Goal: Information Seeking & Learning: Learn about a topic

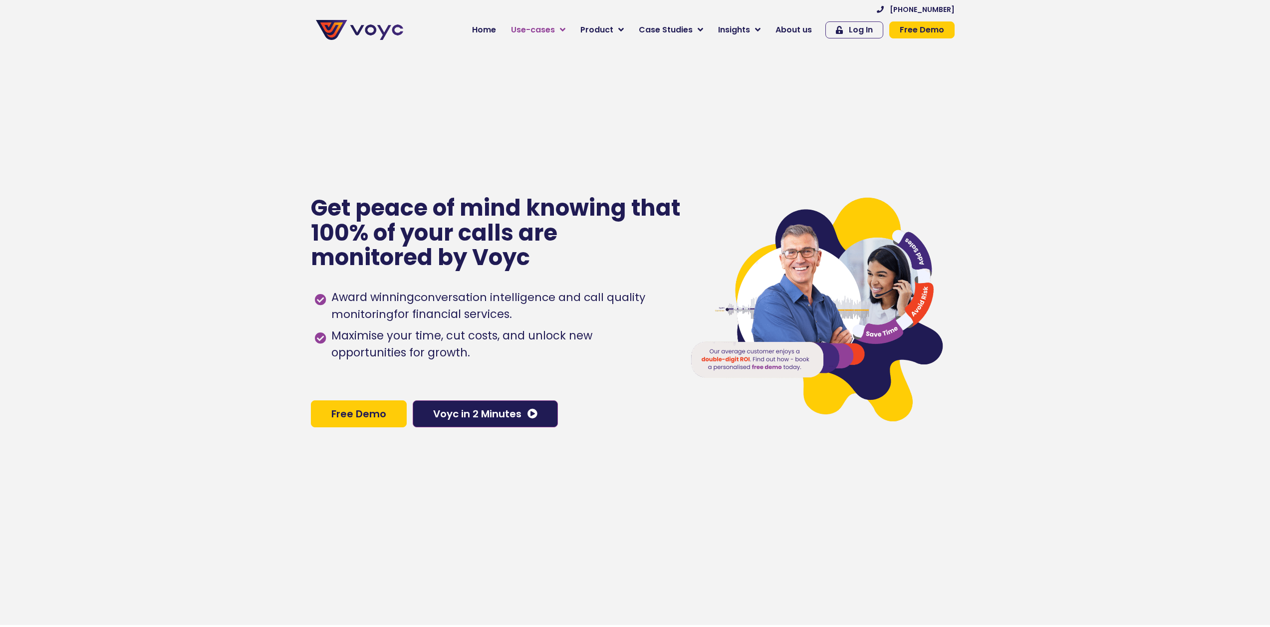
click at [563, 26] on link "Use-cases" at bounding box center [537, 30] width 69 height 20
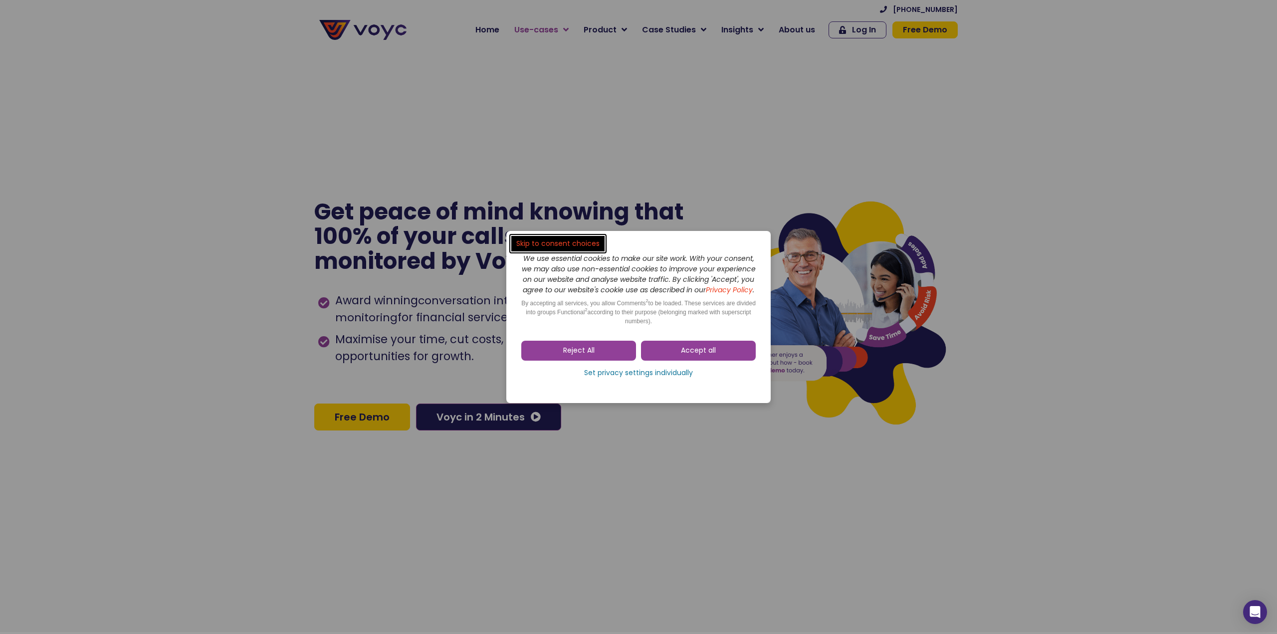
click at [563, 26] on dialog "Skip to consent choices We use essential cookies to make our site work. With yo…" at bounding box center [638, 317] width 1277 height 634
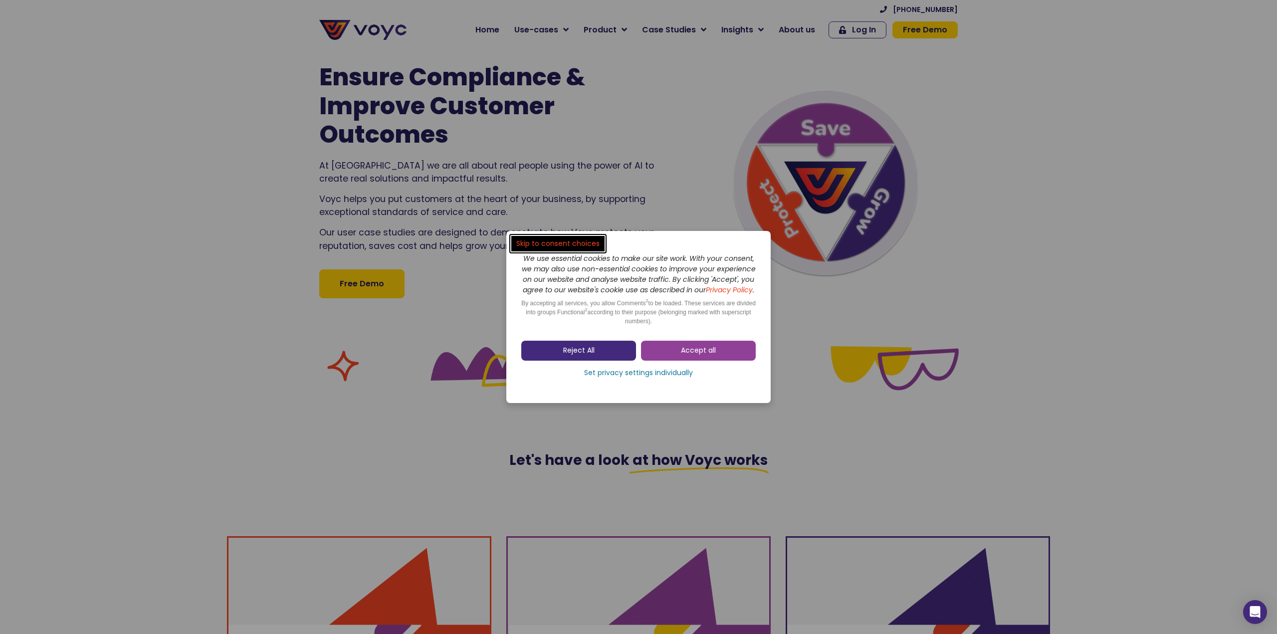
click at [616, 356] on link "Reject All" at bounding box center [578, 351] width 115 height 20
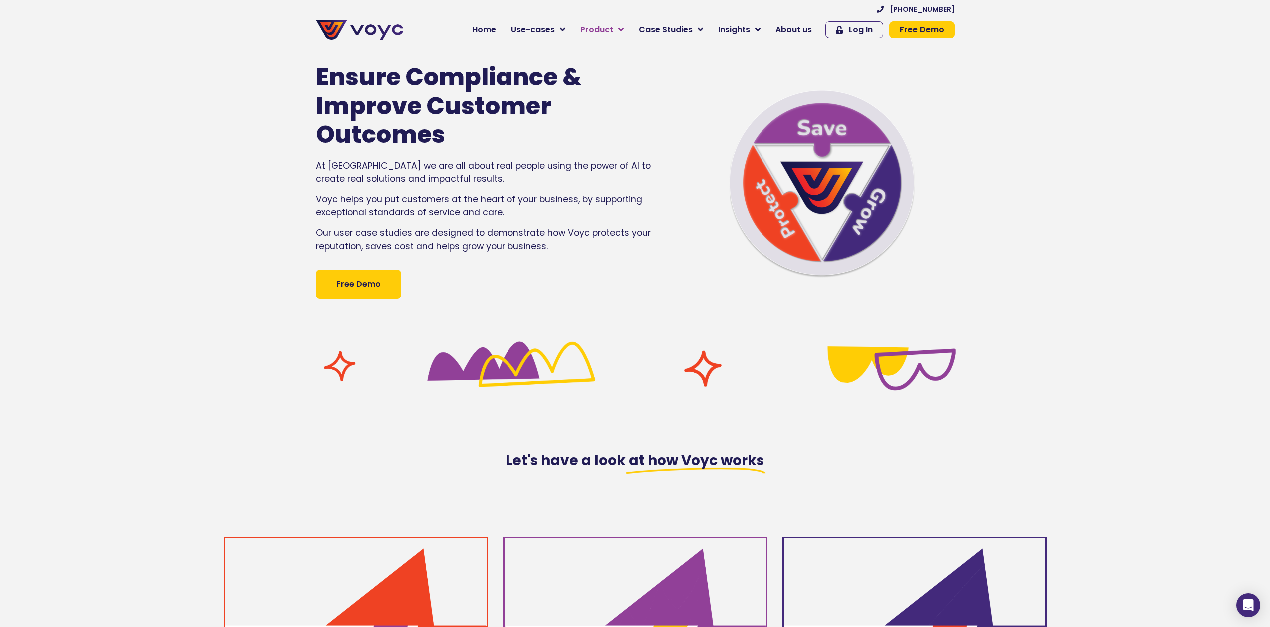
click at [624, 26] on icon at bounding box center [620, 29] width 5 height 9
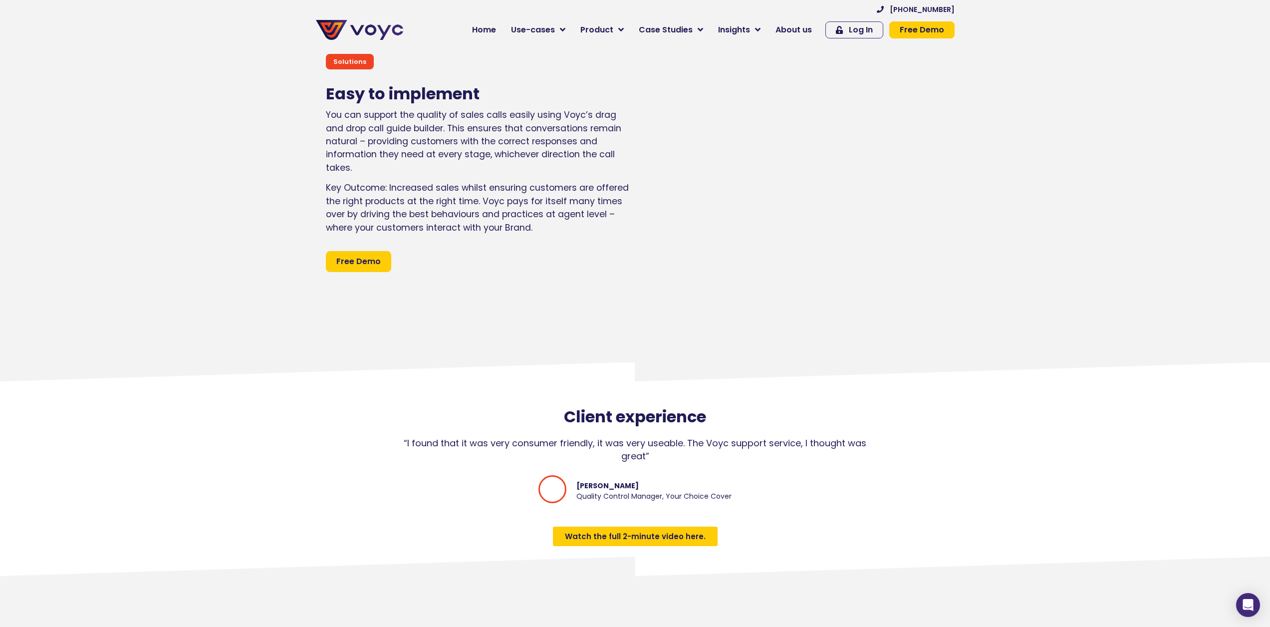
scroll to position [5721, 0]
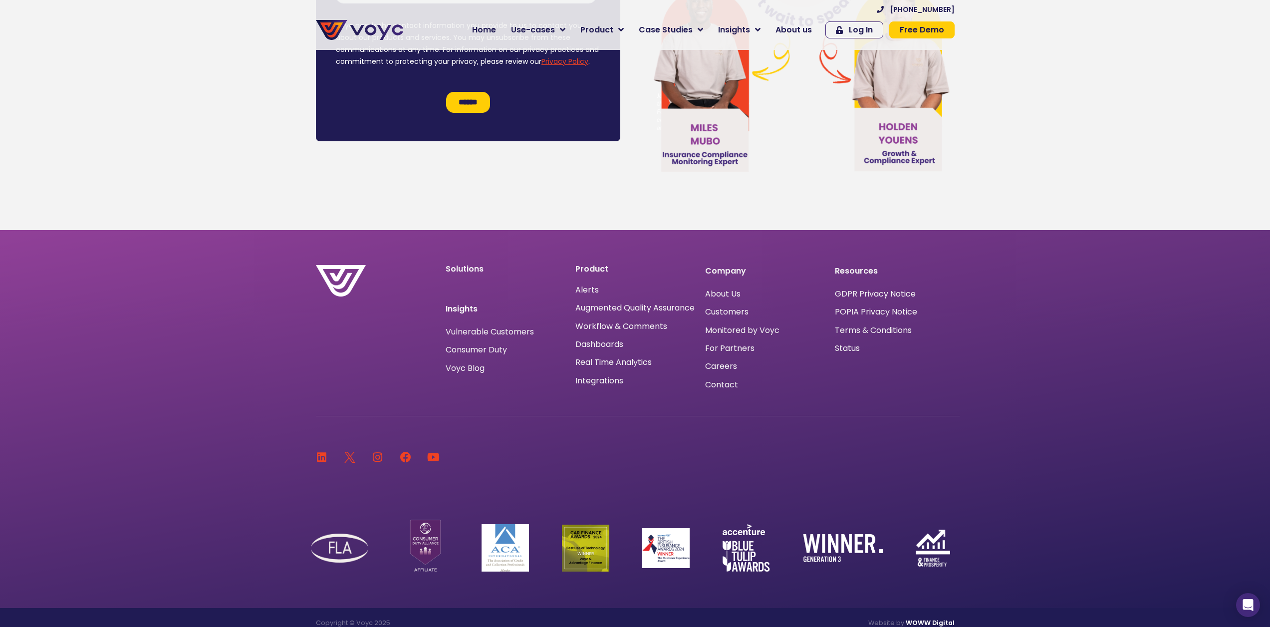
drag, startPoint x: 1091, startPoint y: 144, endPoint x: 636, endPoint y: 240, distance: 465.0
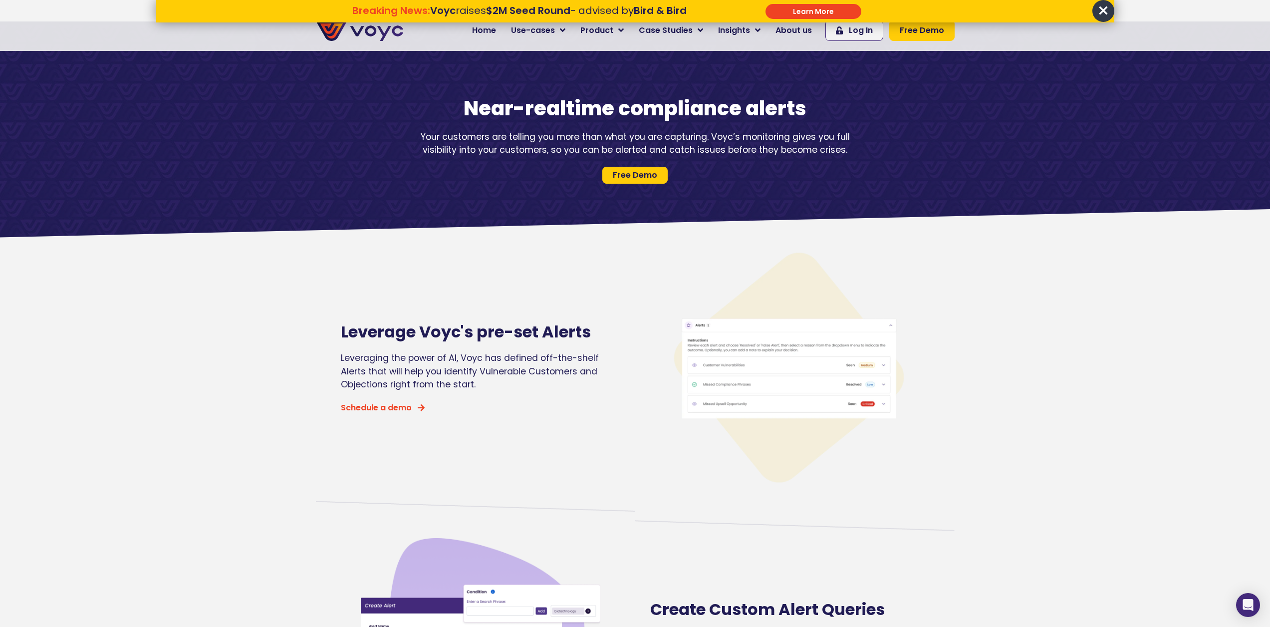
click at [1093, 12] on span "×" at bounding box center [1103, 11] width 22 height 22
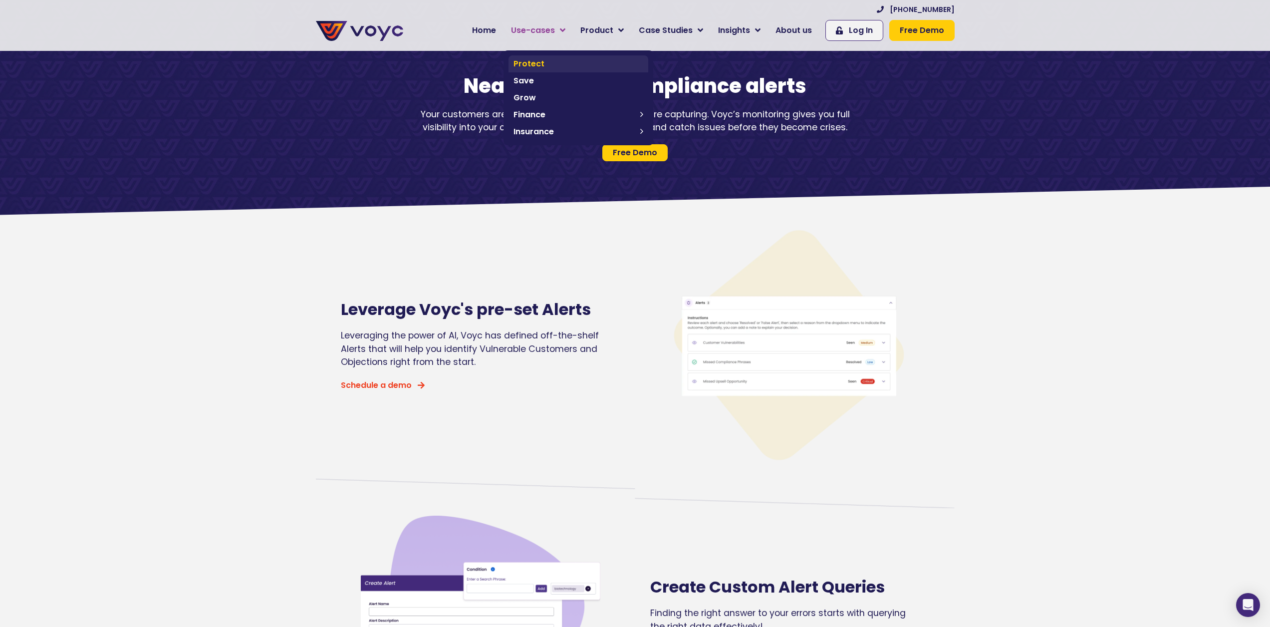
click at [534, 61] on span "Protect" at bounding box center [578, 64] width 130 height 12
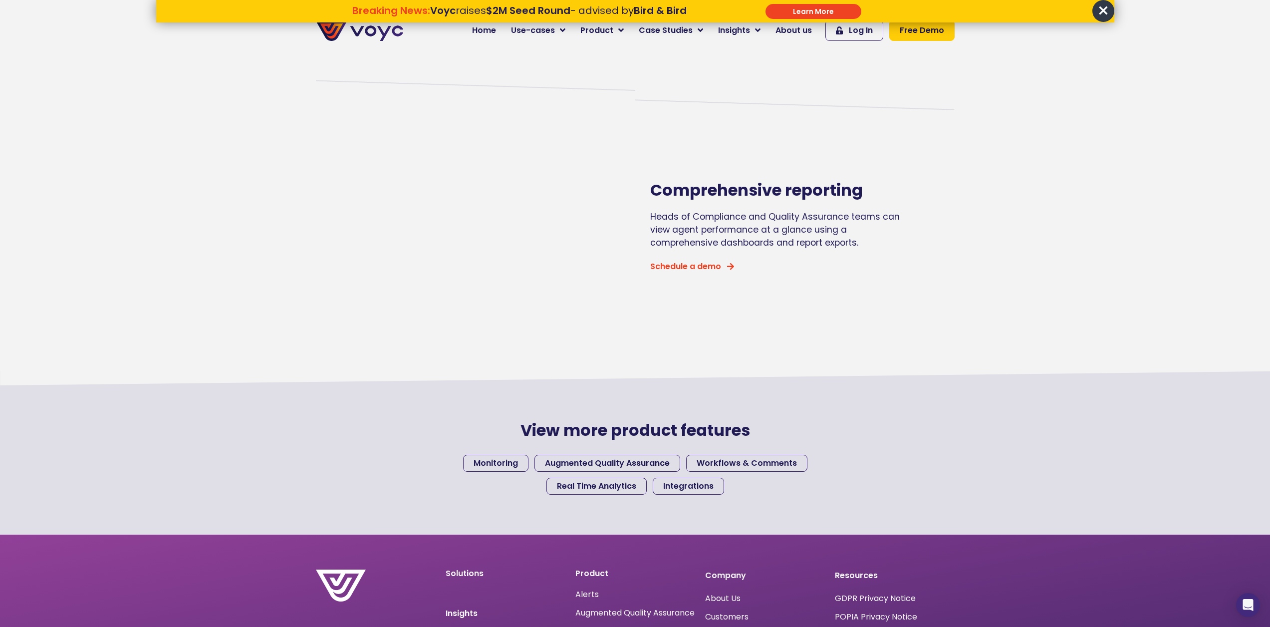
scroll to position [1048, 0]
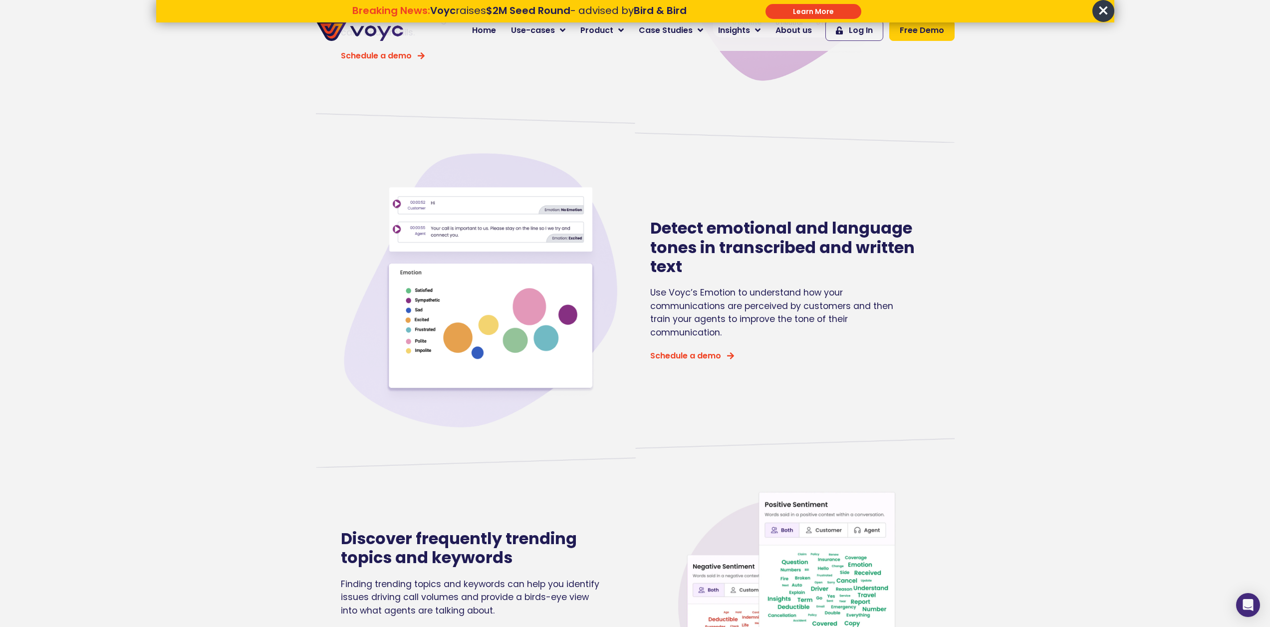
scroll to position [349, 0]
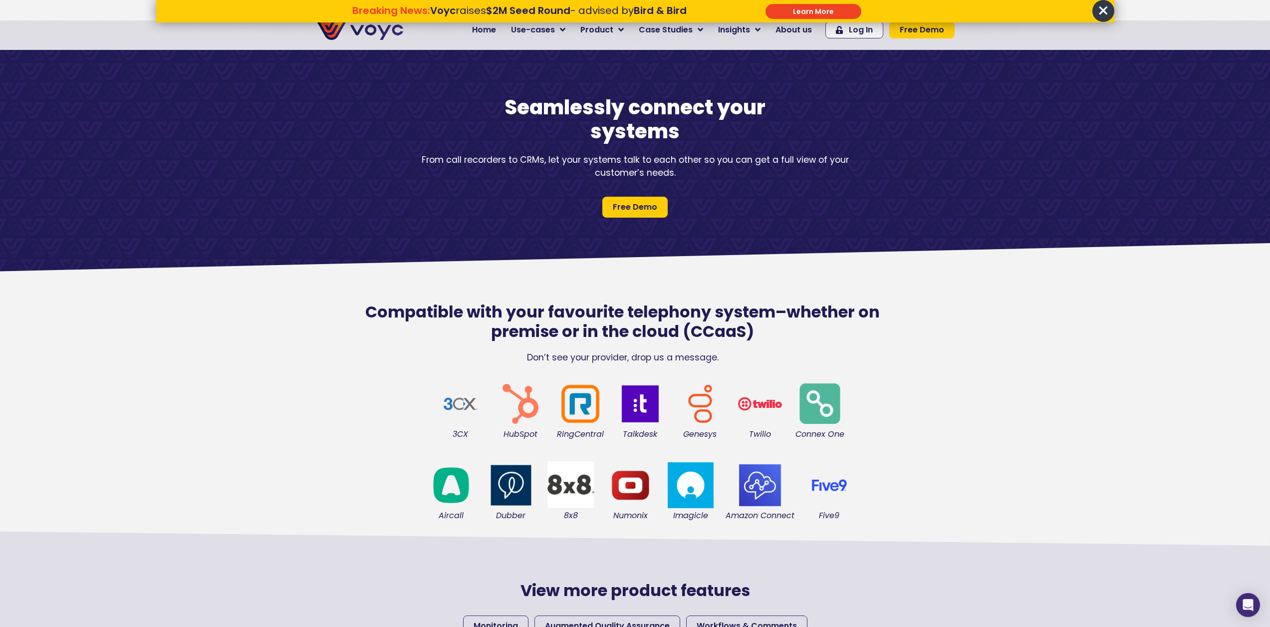
click at [433, 161] on p "From call recorders to CRMs, let your systems talk to each other so you can get…" at bounding box center [635, 166] width 449 height 26
click at [545, 161] on p "From call recorders to CRMs, let your systems talk to each other so you can get…" at bounding box center [635, 166] width 449 height 26
click at [1099, 11] on span "×" at bounding box center [1103, 11] width 22 height 22
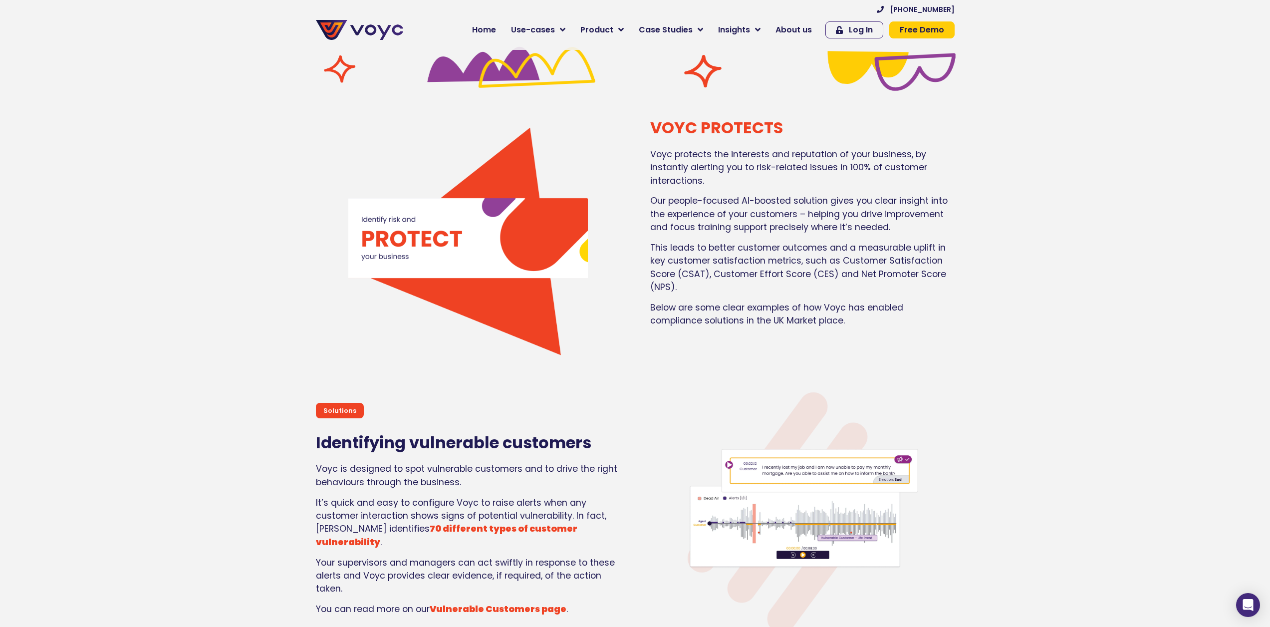
scroll to position [854, 0]
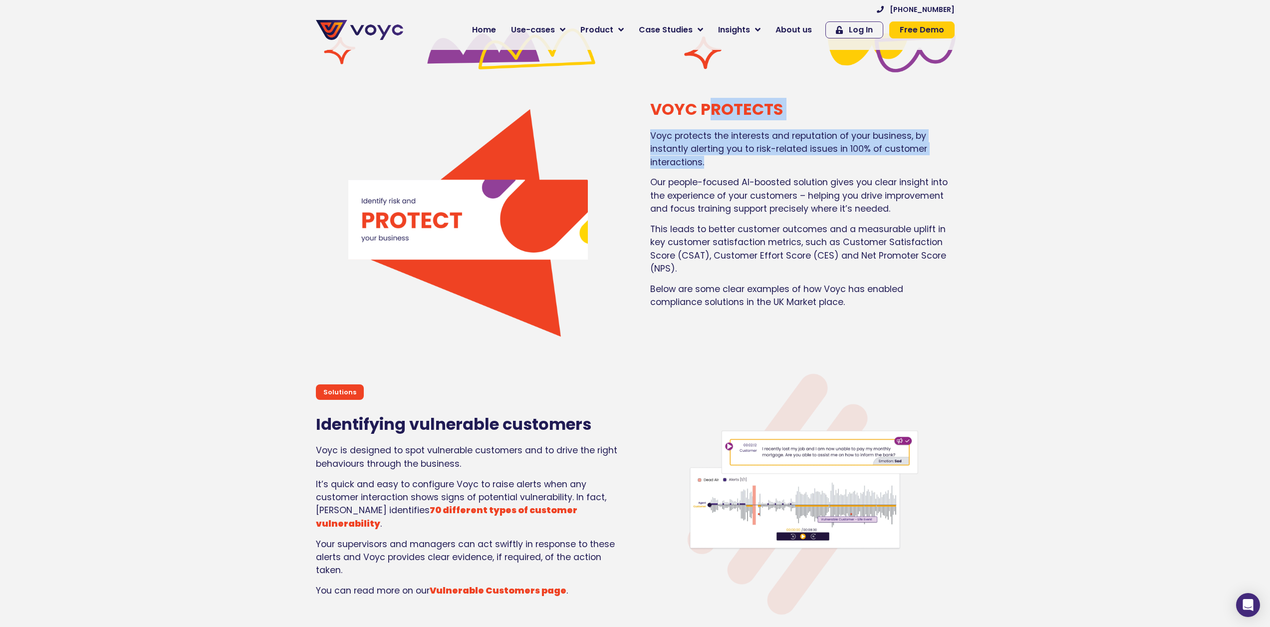
drag, startPoint x: 734, startPoint y: 151, endPoint x: 712, endPoint y: 141, distance: 24.6
click at [706, 105] on div "VOYC PROTECTS Voyc protects the interests and reputation of your business, by i…" at bounding box center [802, 219] width 314 height 249
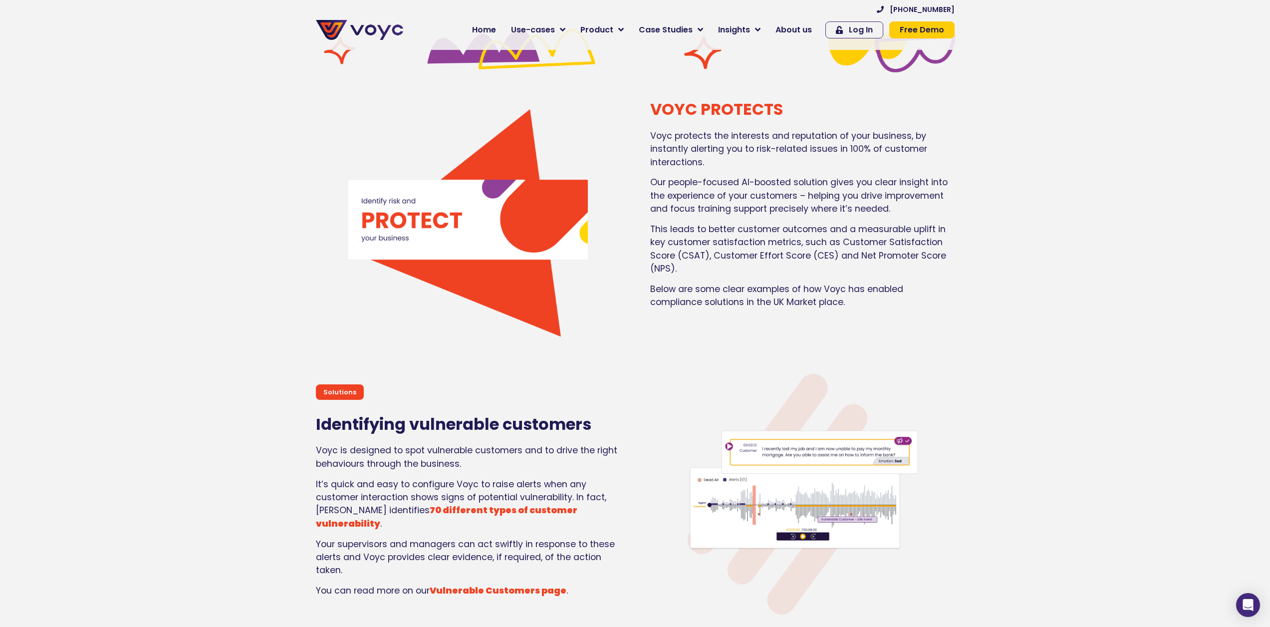
click at [745, 169] on div "Voyc protects the interests and reputation of your business, by instantly alert…" at bounding box center [802, 219] width 304 height 180
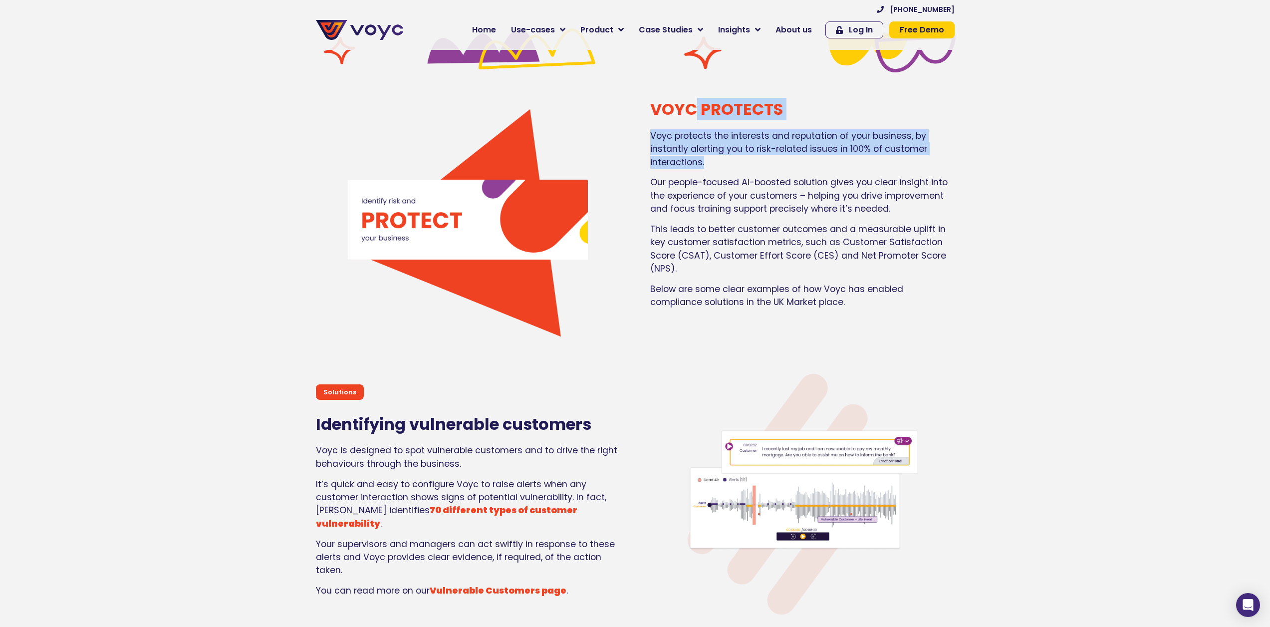
drag, startPoint x: 706, startPoint y: 156, endPoint x: 697, endPoint y: 116, distance: 41.0
click at [697, 117] on div "VOYC PROTECTS Voyc protects the interests and reputation of your business, by i…" at bounding box center [802, 219] width 314 height 249
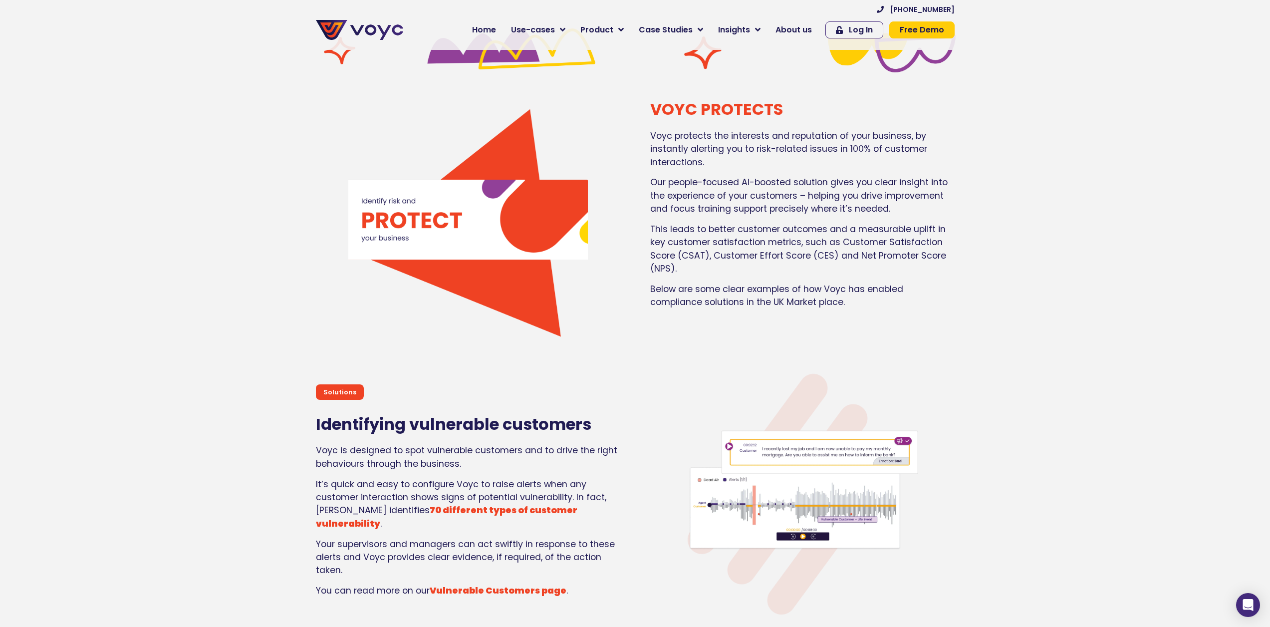
click at [711, 173] on div "Voyc protects the interests and reputation of your business, by instantly alert…" at bounding box center [802, 219] width 304 height 180
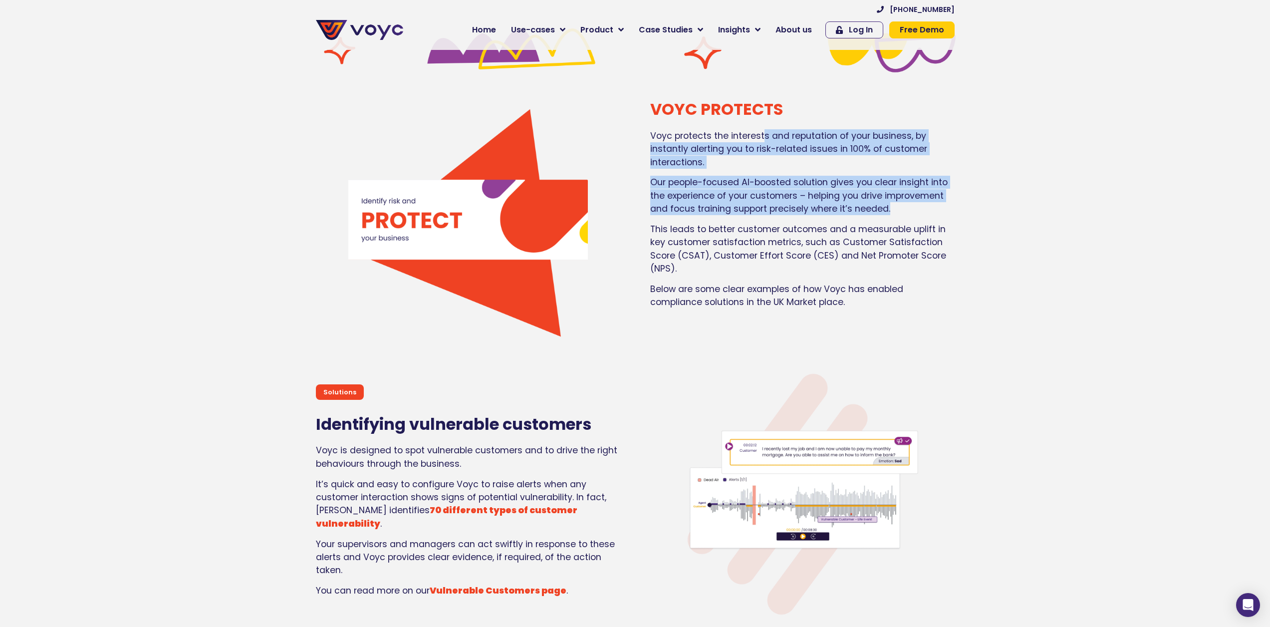
drag, startPoint x: 832, startPoint y: 172, endPoint x: 763, endPoint y: 133, distance: 79.1
click at [763, 133] on div "Voyc protects the interests and reputation of your business, by instantly alert…" at bounding box center [802, 219] width 304 height 180
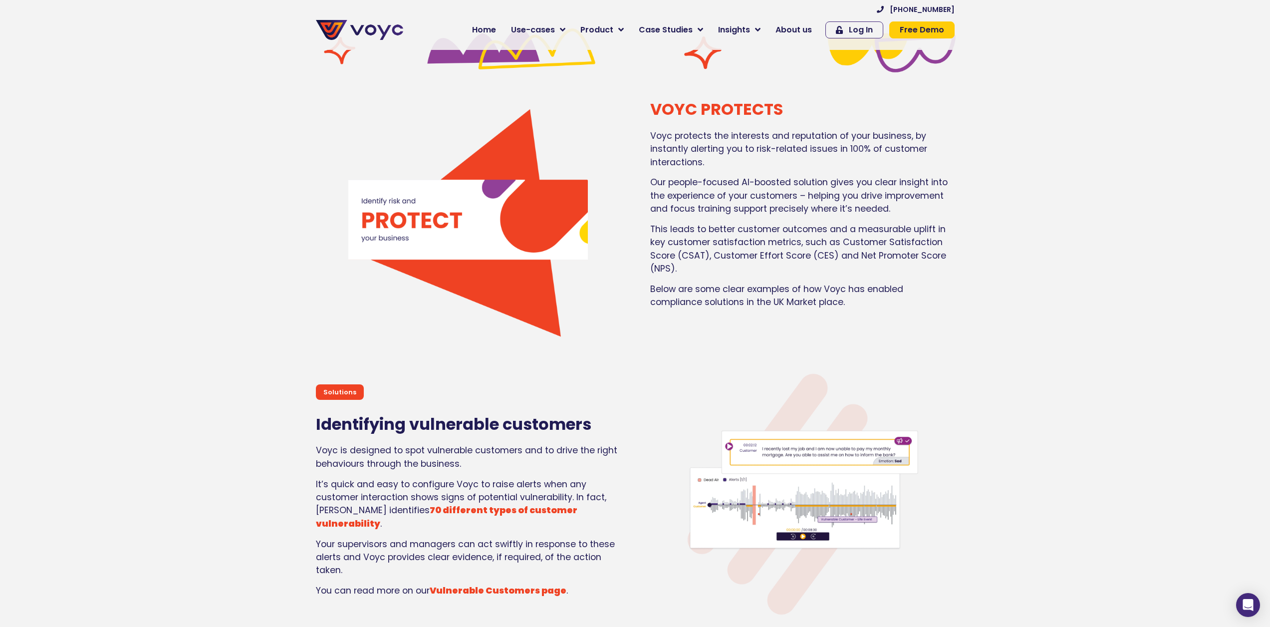
click at [860, 228] on p "This leads to better customer outcomes and a measurable uplift in key customer …" at bounding box center [802, 248] width 304 height 53
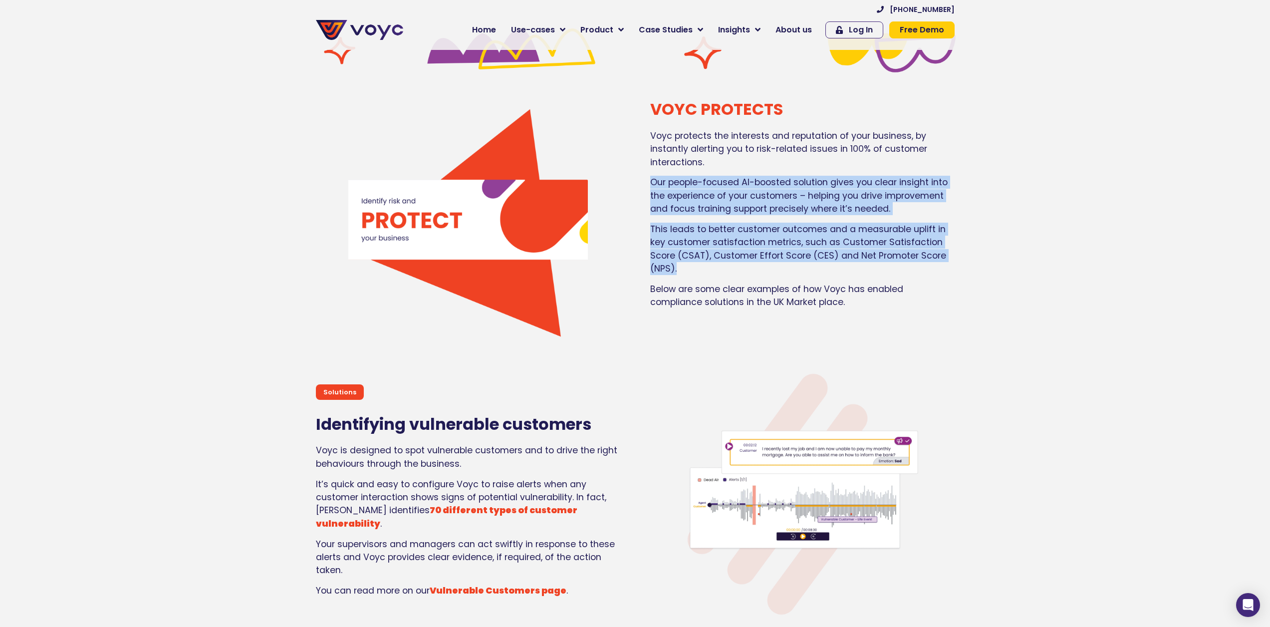
drag, startPoint x: 751, startPoint y: 250, endPoint x: 736, endPoint y: 134, distance: 116.6
click at [736, 157] on div "Voyc protects the interests and reputation of your business, by instantly alert…" at bounding box center [802, 219] width 304 height 180
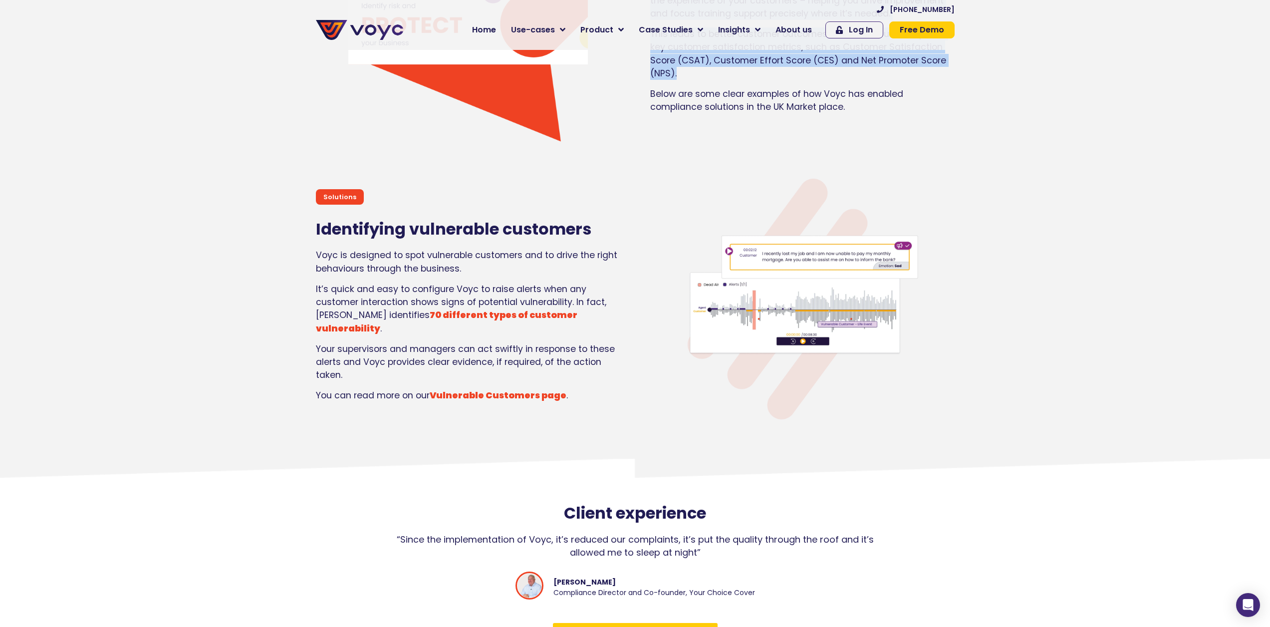
scroll to position [754, 0]
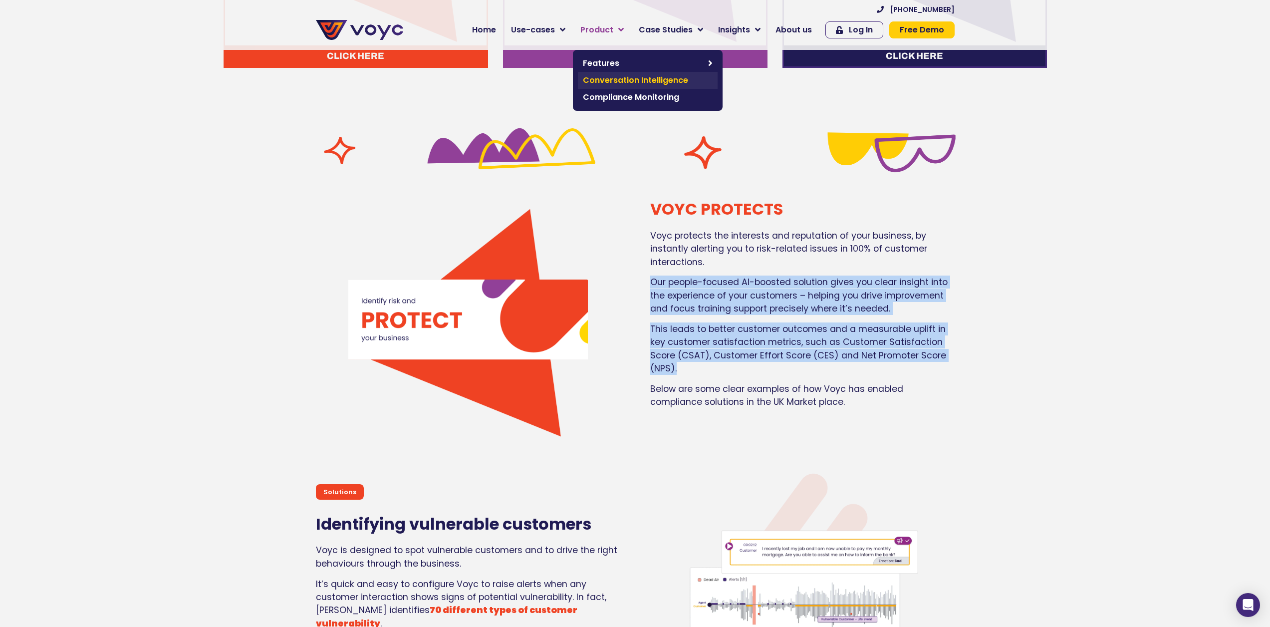
click at [645, 74] on span "Conversation Intelligence" at bounding box center [648, 80] width 130 height 12
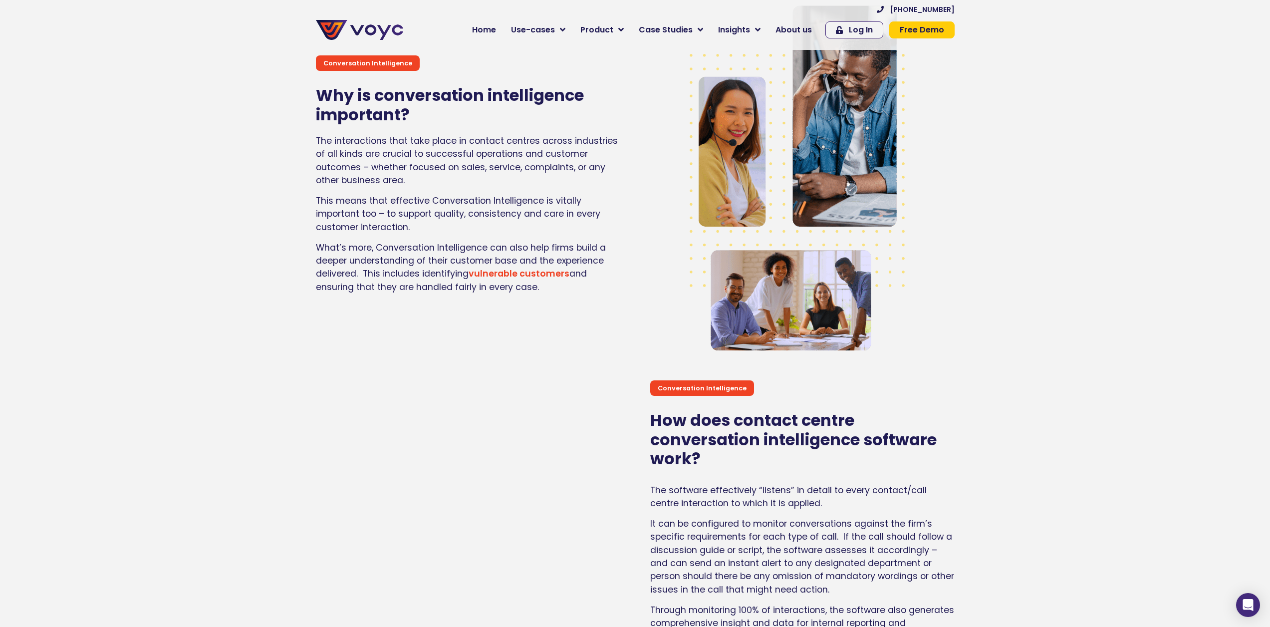
scroll to position [1297, 0]
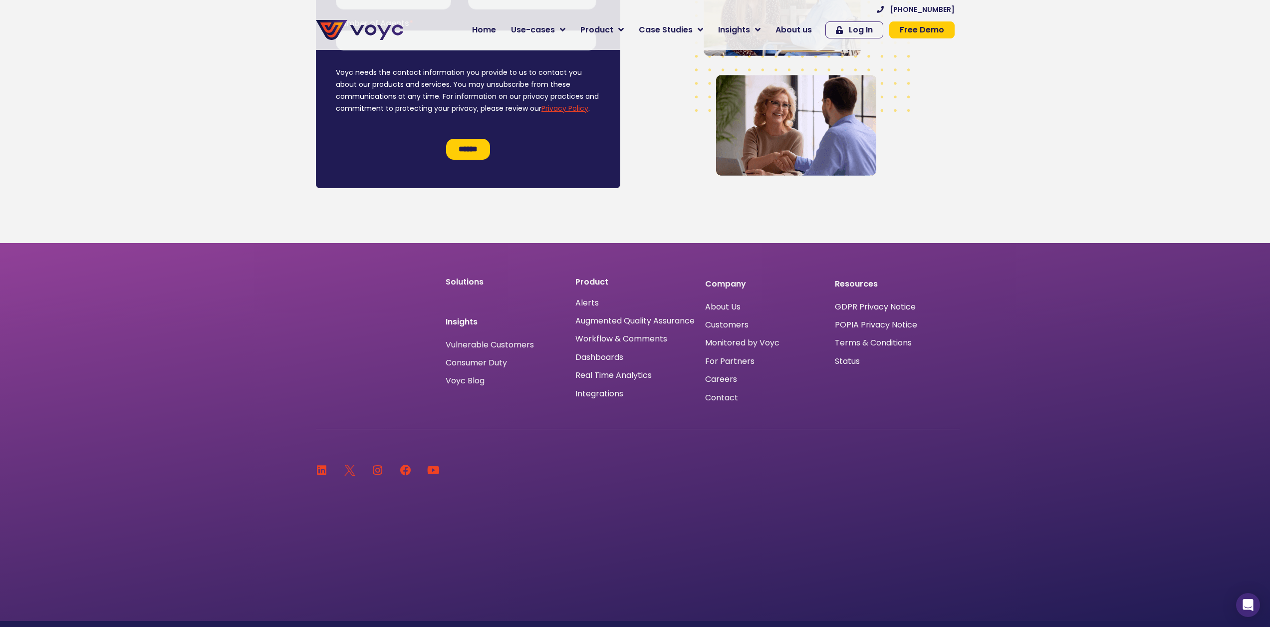
drag, startPoint x: 303, startPoint y: 268, endPoint x: 349, endPoint y: 451, distance: 188.6
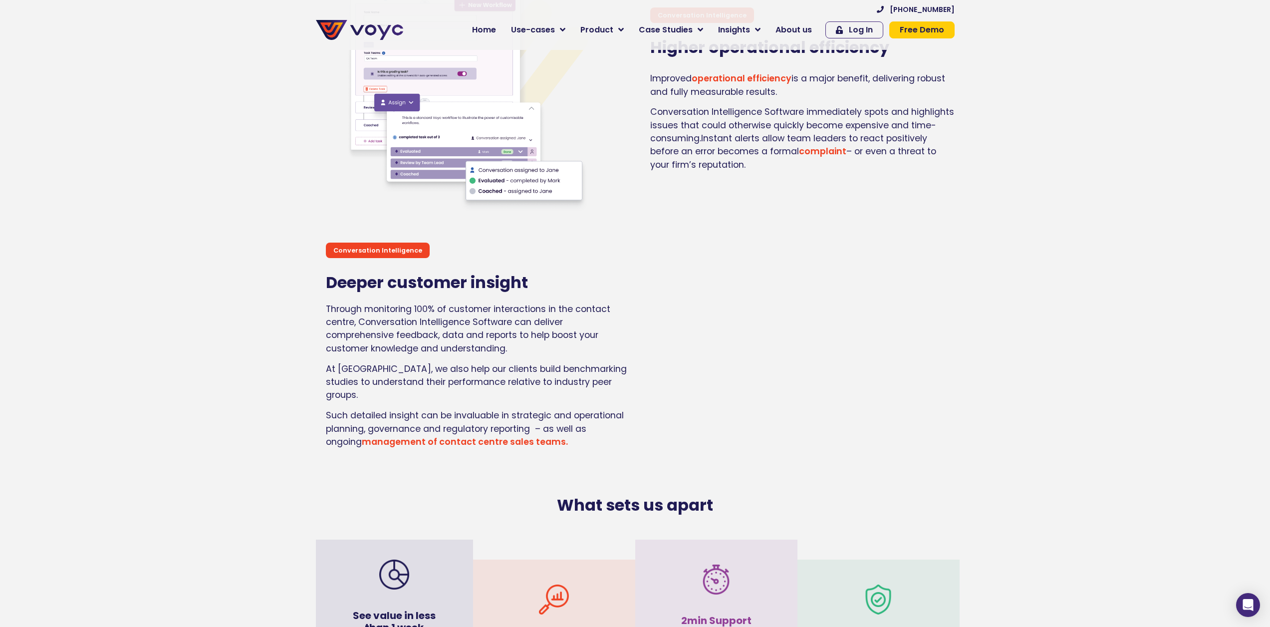
scroll to position [0, 7]
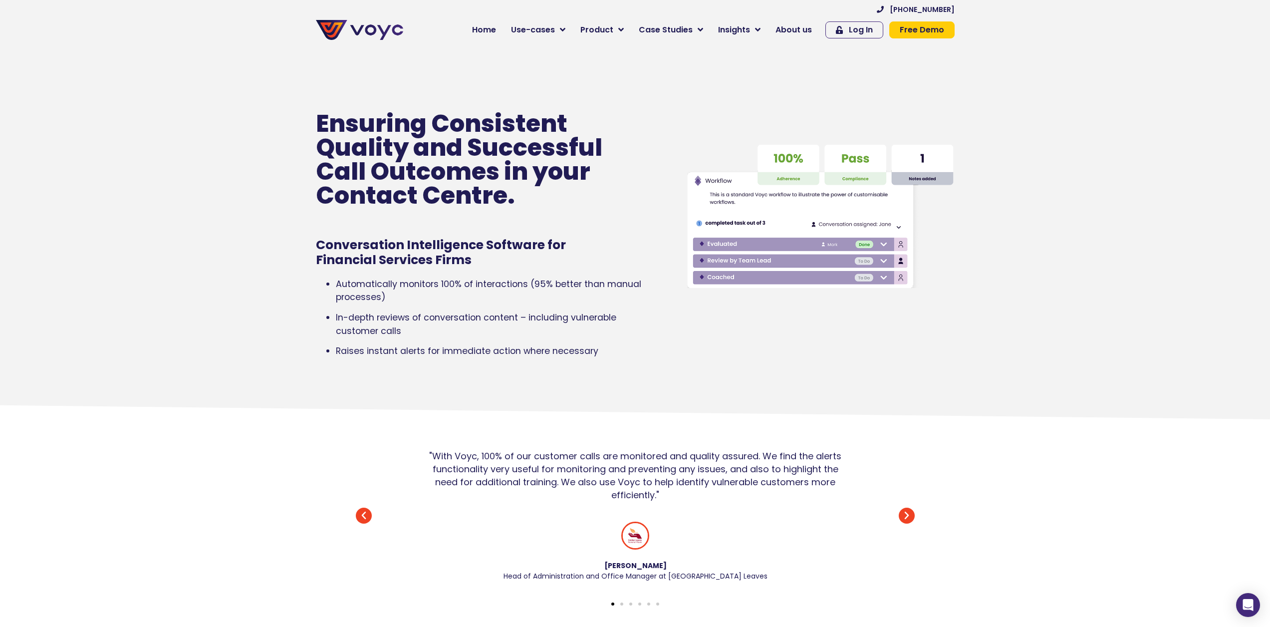
drag, startPoint x: 311, startPoint y: 421, endPoint x: 435, endPoint y: 36, distance: 403.7
